Goal: Information Seeking & Learning: Understand process/instructions

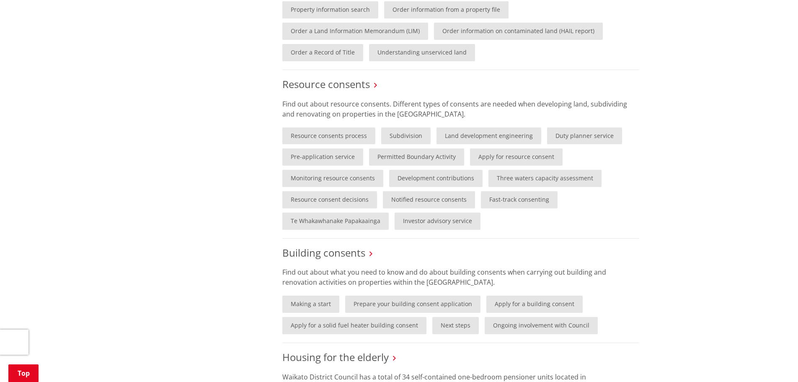
scroll to position [419, 0]
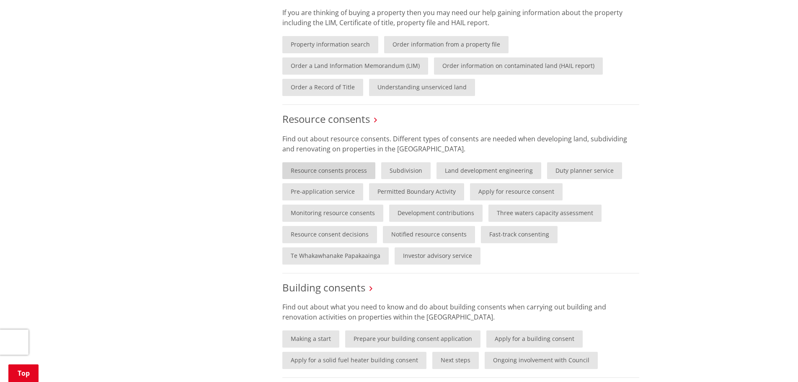
click at [327, 173] on link "Resource consents process" at bounding box center [328, 170] width 93 height 17
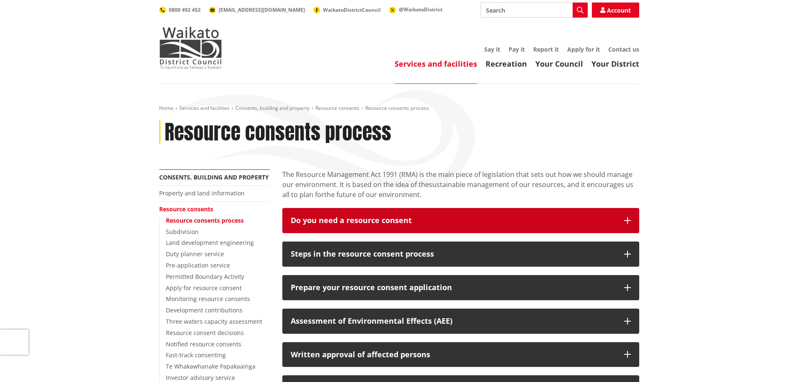
click at [456, 216] on button "Do you need a resource consent" at bounding box center [460, 220] width 357 height 25
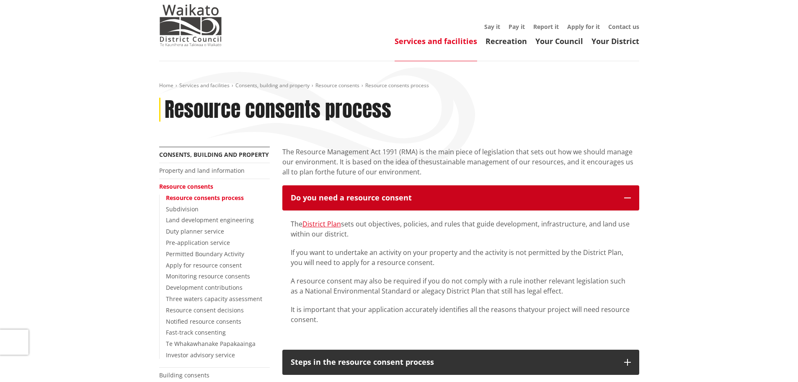
scroll to position [42, 0]
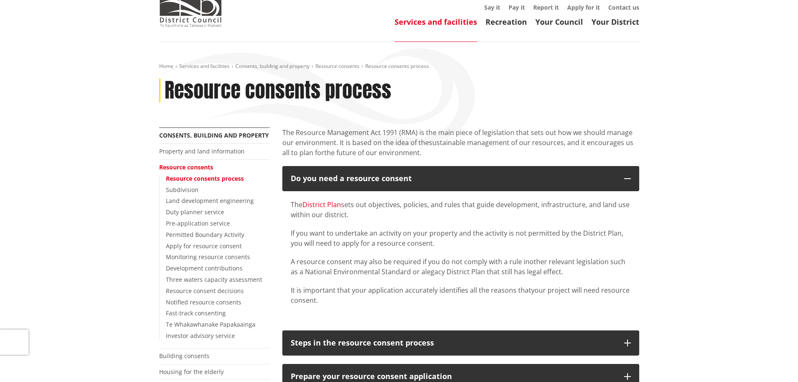
click at [330, 203] on link "District Plan" at bounding box center [322, 204] width 39 height 9
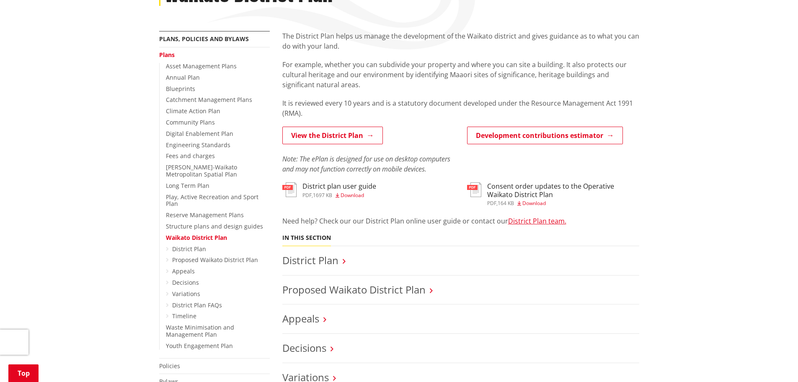
scroll to position [126, 0]
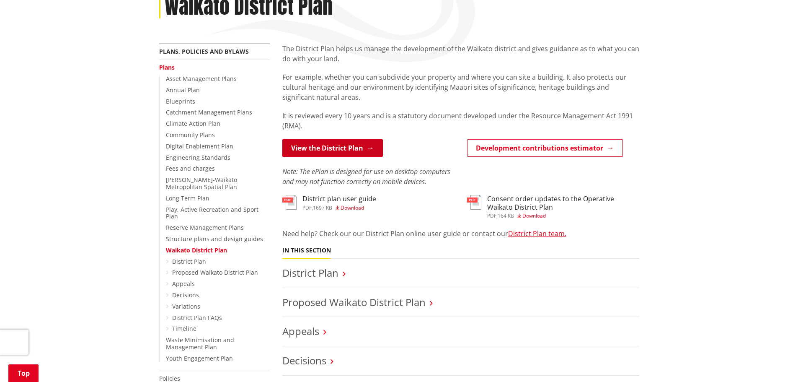
click at [355, 143] on link "View the District Plan" at bounding box center [332, 148] width 101 height 18
